Goal: Task Accomplishment & Management: Complete application form

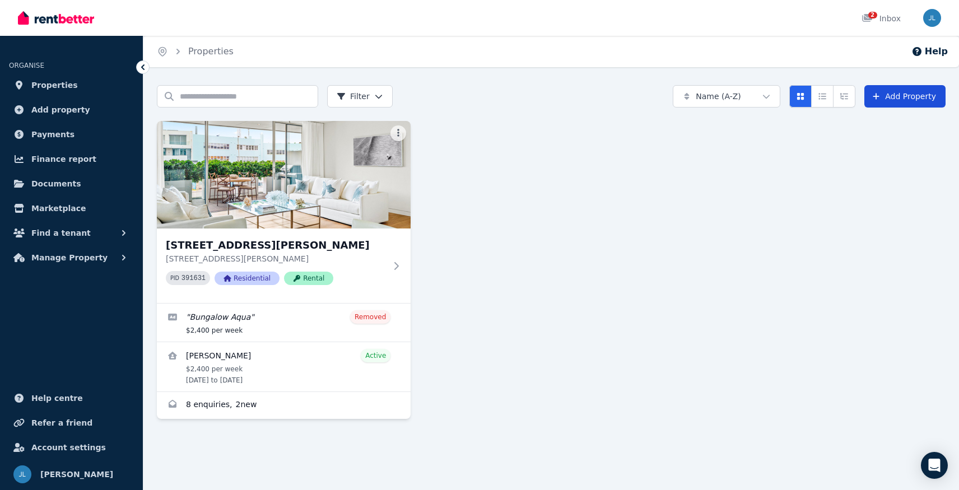
click at [905, 98] on link "Add Property" at bounding box center [904, 96] width 81 height 22
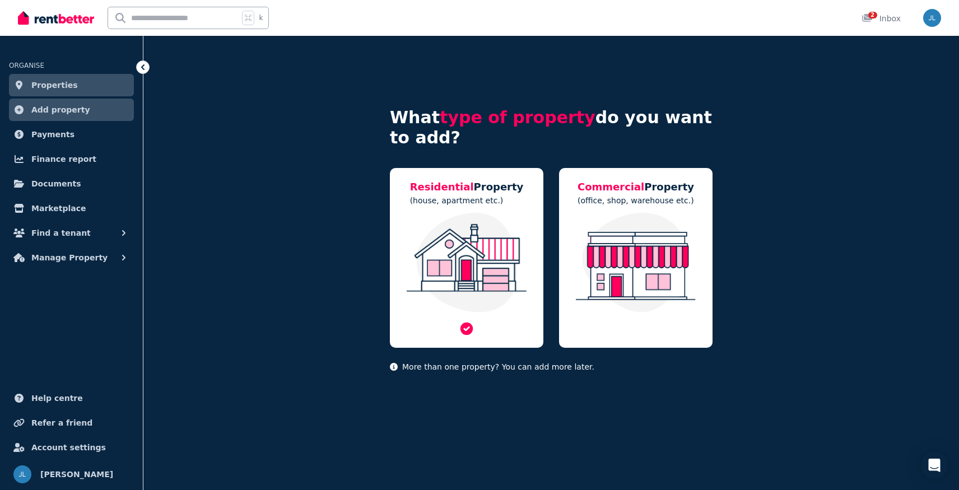
click at [487, 285] on img at bounding box center [466, 263] width 131 height 100
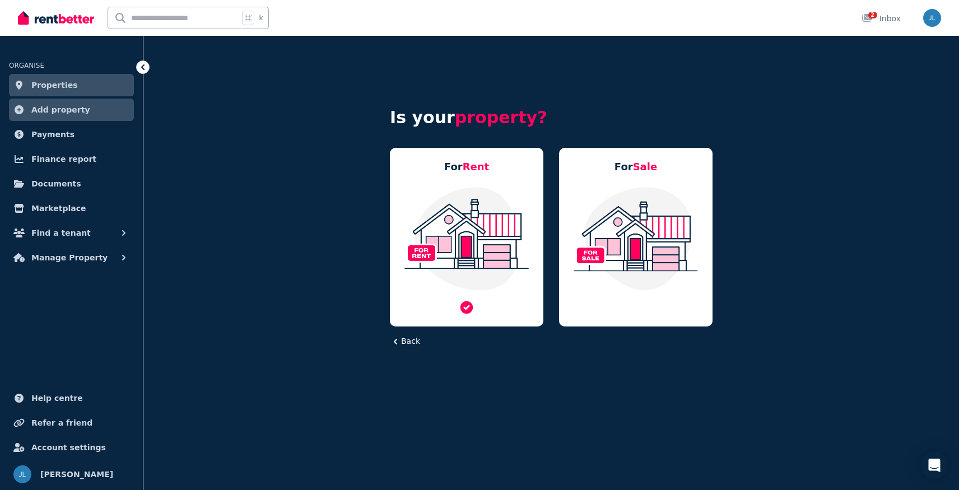
click at [496, 175] on div "For Rent" at bounding box center [467, 237] width 154 height 179
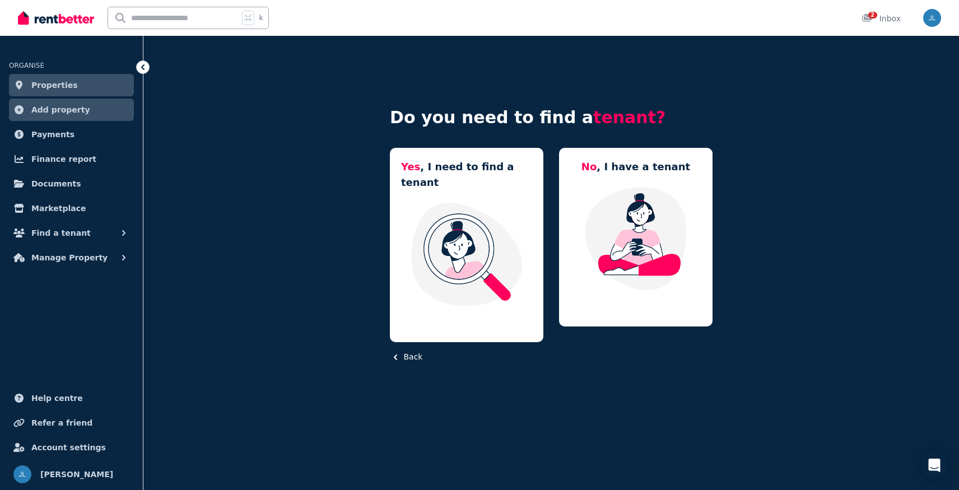
click at [496, 175] on div "Yes , I need to find a tenant" at bounding box center [467, 245] width 154 height 194
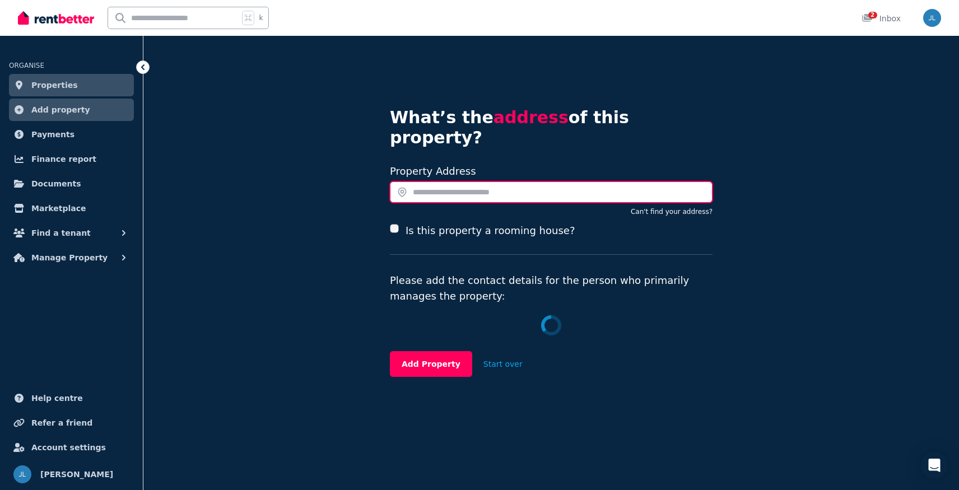
click at [496, 182] on input "text" at bounding box center [551, 192] width 323 height 21
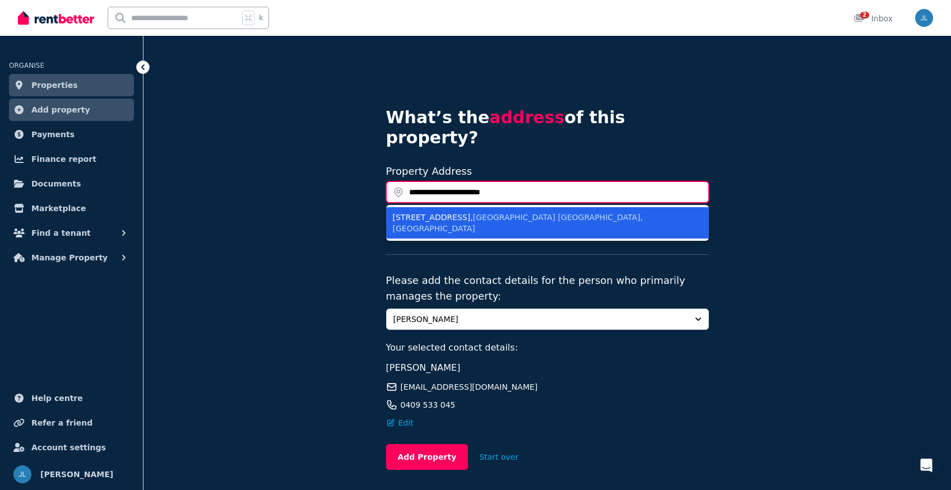
type input "**********"
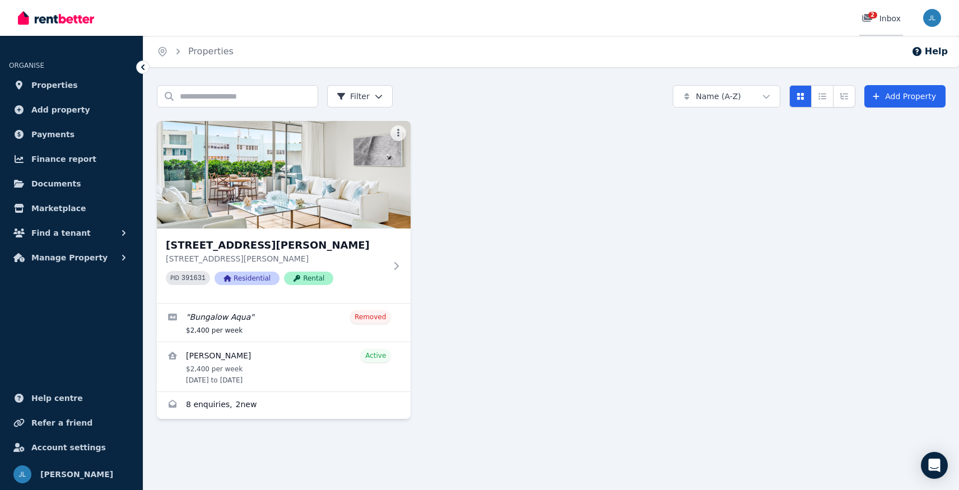
click at [873, 18] on span "2" at bounding box center [872, 15] width 9 height 7
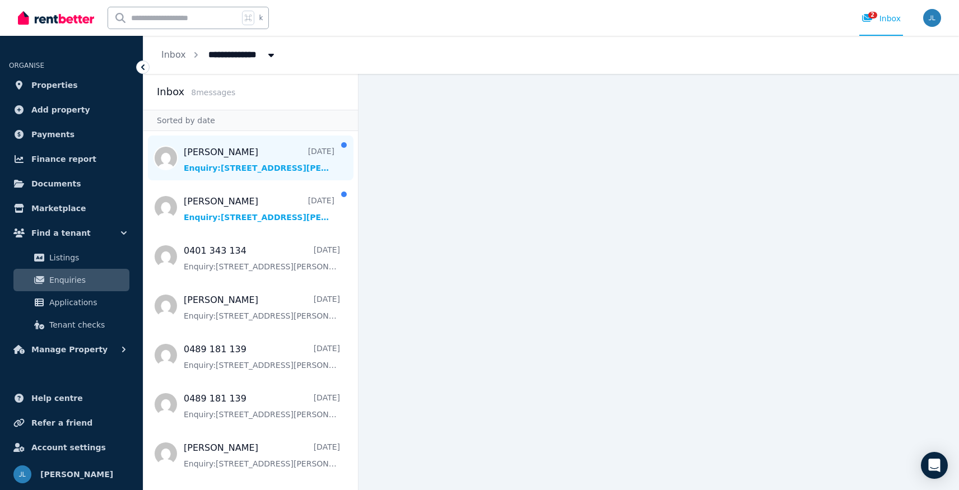
click at [233, 164] on span "Message list" at bounding box center [250, 158] width 215 height 45
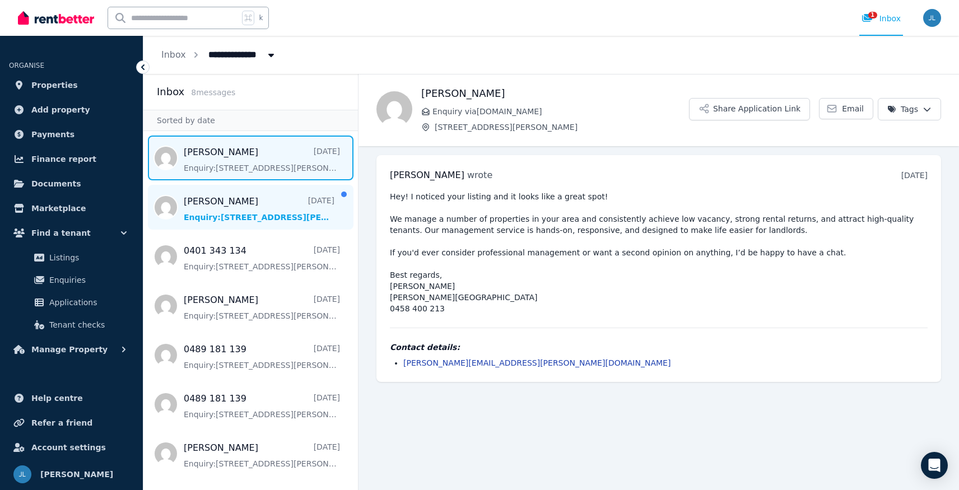
click at [229, 209] on span "Message list" at bounding box center [250, 207] width 215 height 45
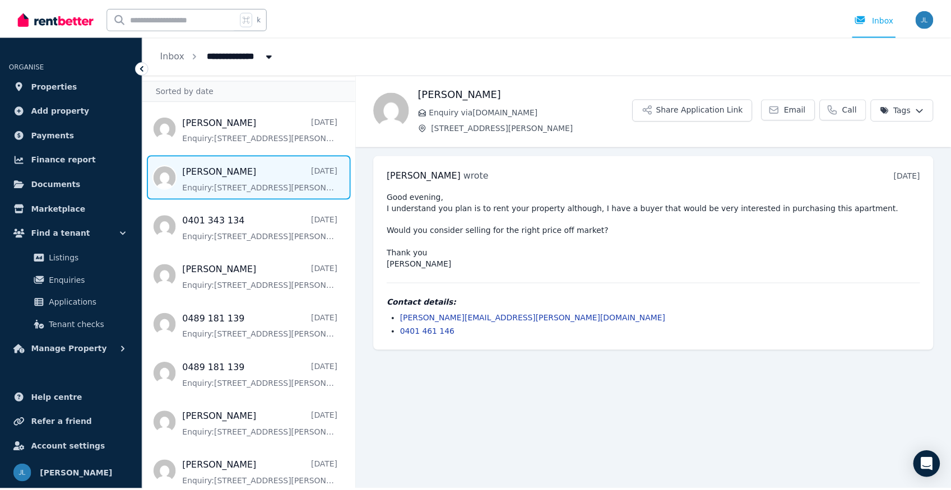
scroll to position [40, 0]
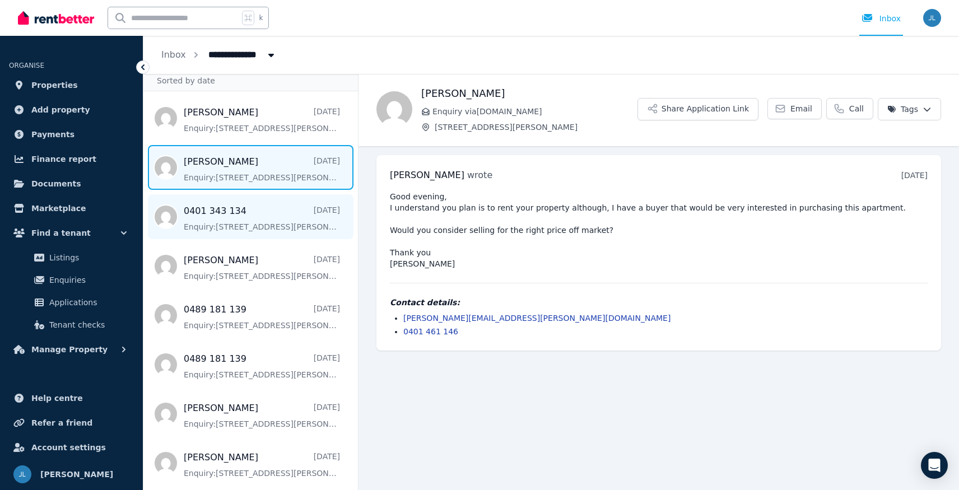
click at [261, 220] on span "Message list" at bounding box center [250, 216] width 215 height 45
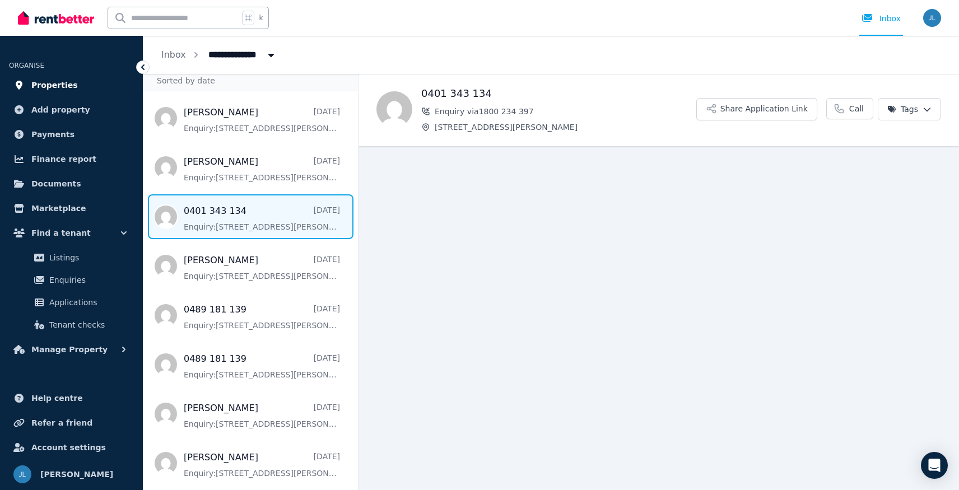
click at [52, 86] on span "Properties" at bounding box center [54, 84] width 47 height 13
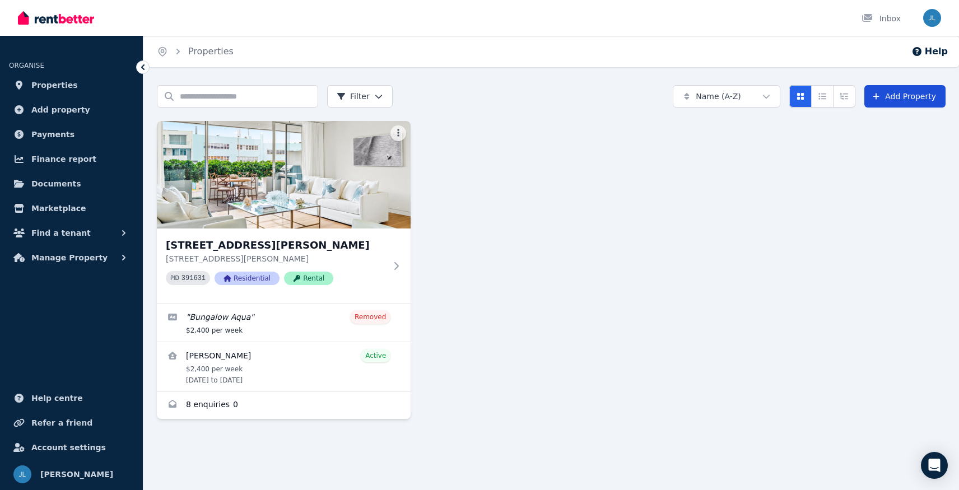
click at [912, 99] on link "Add Property" at bounding box center [904, 96] width 81 height 22
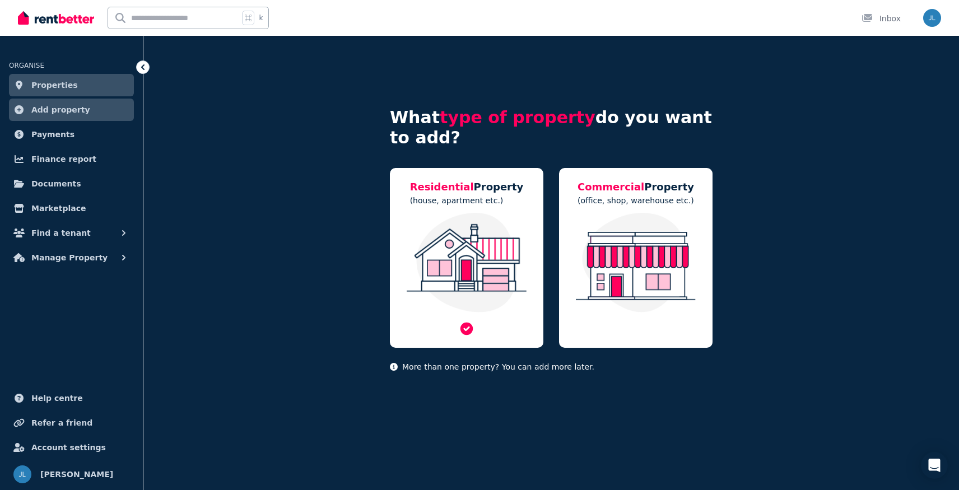
click at [496, 242] on img at bounding box center [466, 263] width 131 height 100
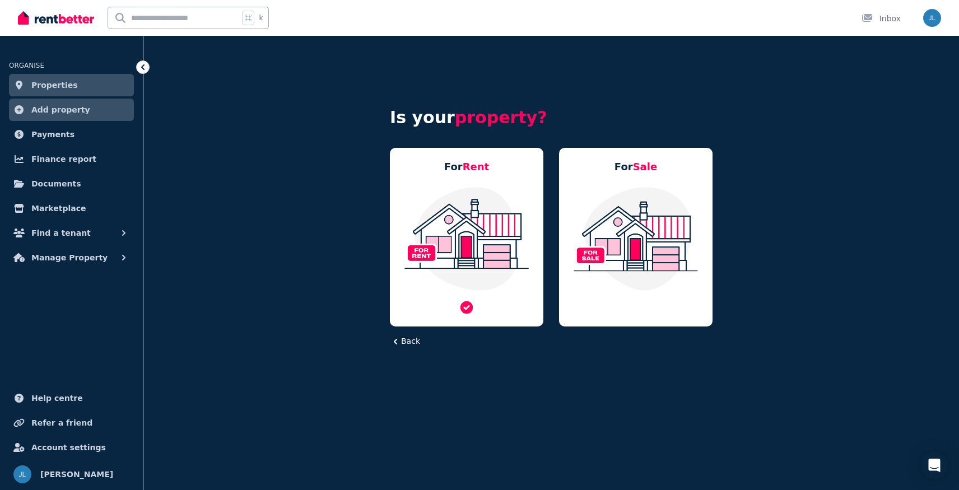
click at [498, 240] on img at bounding box center [466, 238] width 131 height 105
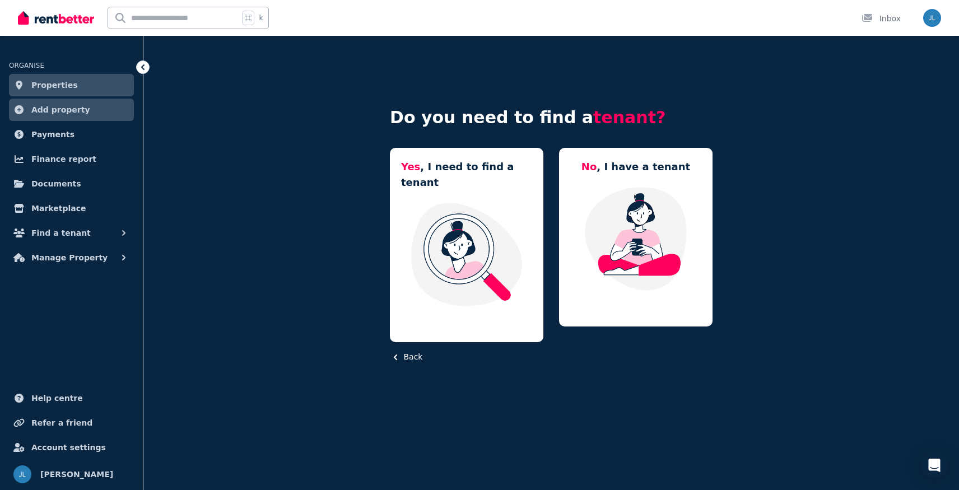
click at [498, 240] on img at bounding box center [466, 254] width 131 height 105
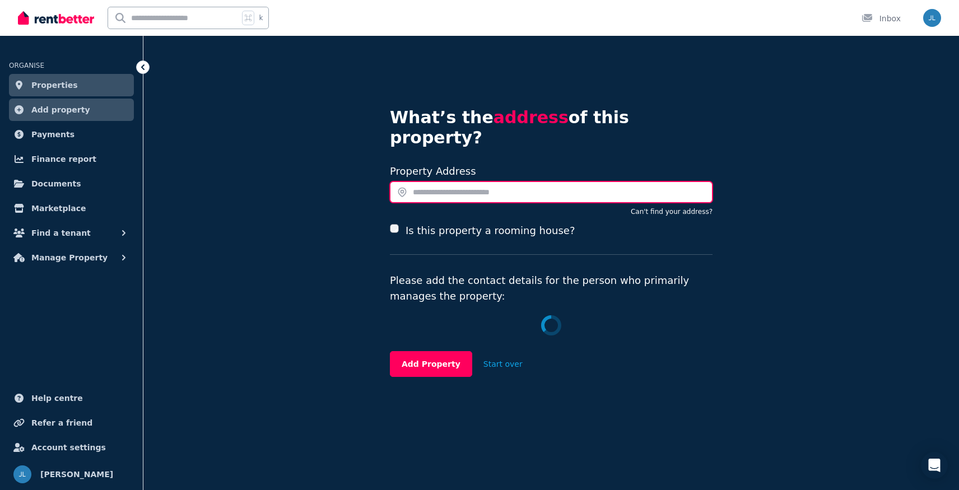
click at [478, 182] on input "text" at bounding box center [551, 192] width 323 height 21
